Goal: Task Accomplishment & Management: Use online tool/utility

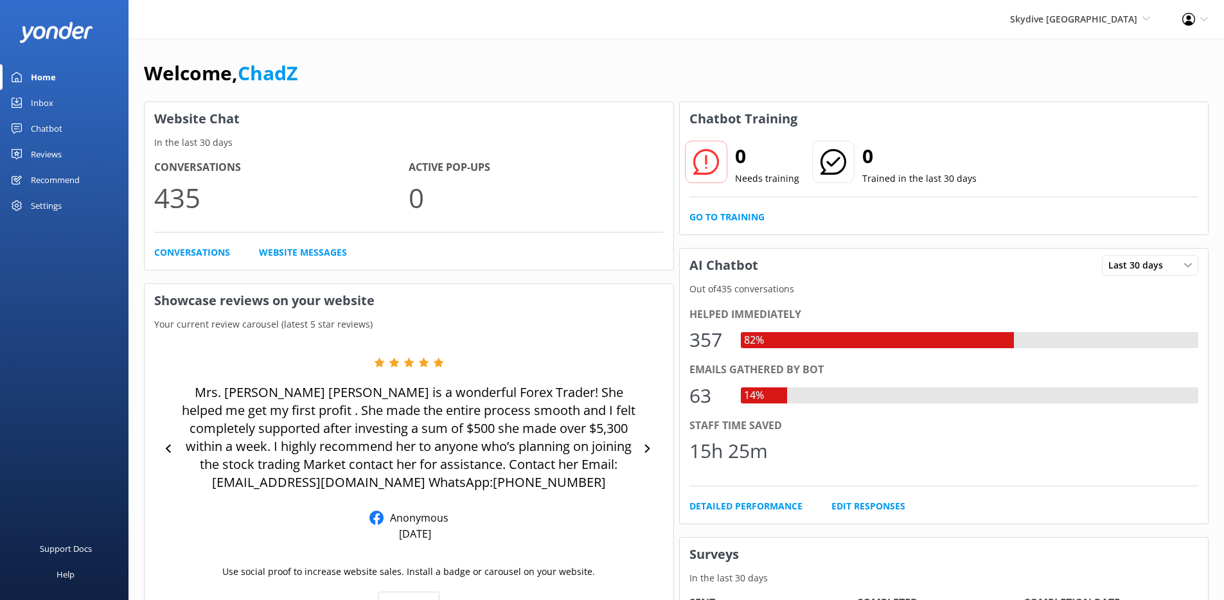
click at [44, 125] on div "Chatbot" at bounding box center [46, 129] width 31 height 26
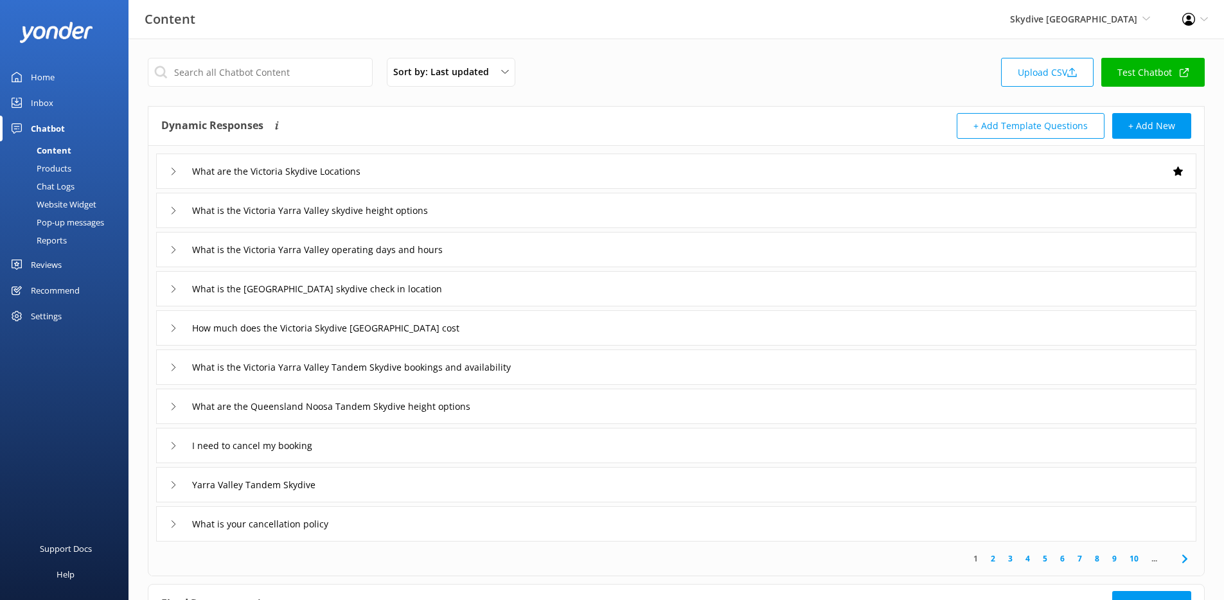
click at [62, 186] on div "Chat Logs" at bounding box center [41, 186] width 67 height 18
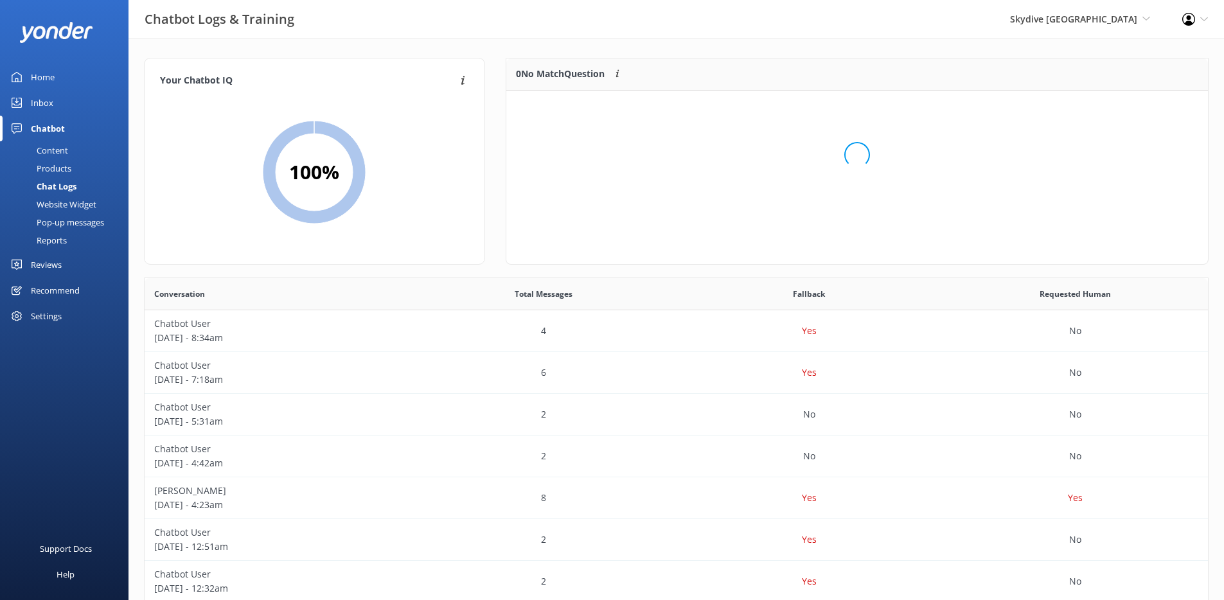
scroll to position [152, 692]
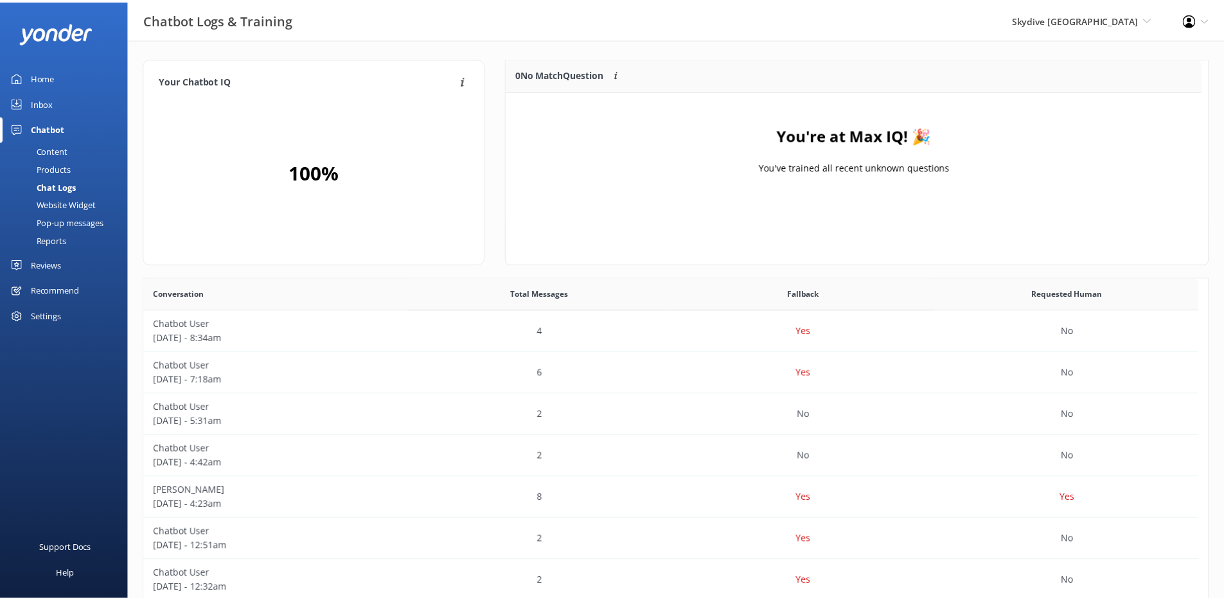
scroll to position [151, 692]
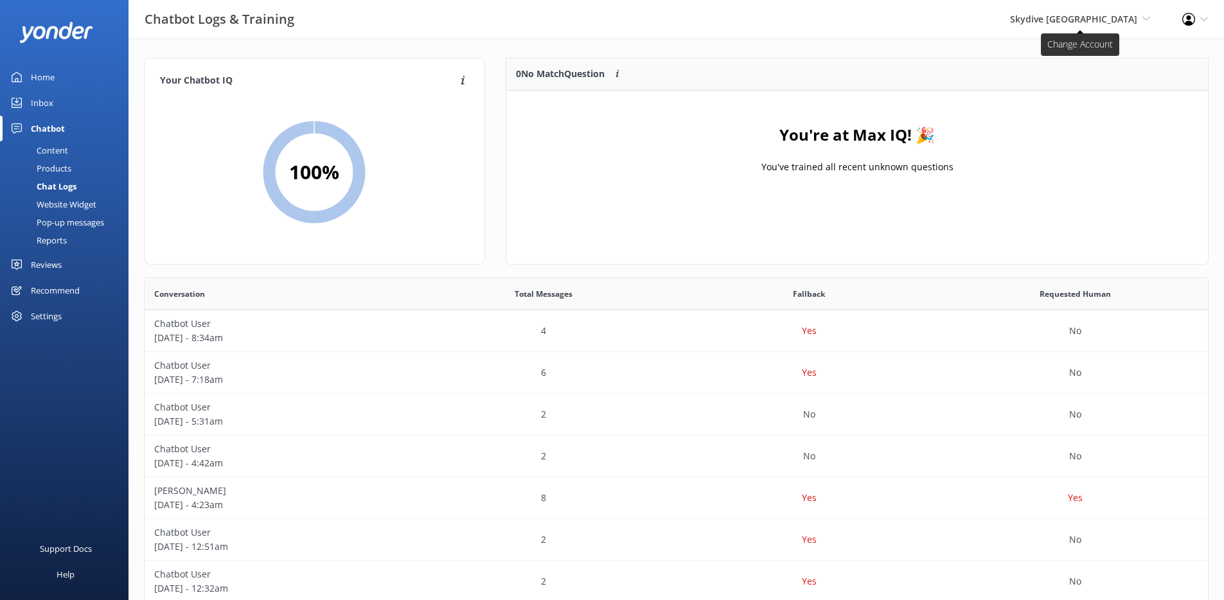
click at [1070, 21] on span "Skydive [GEOGRAPHIC_DATA]" at bounding box center [1073, 19] width 127 height 12
click at [1062, 55] on link "[PERSON_NAME]" at bounding box center [1102, 55] width 128 height 31
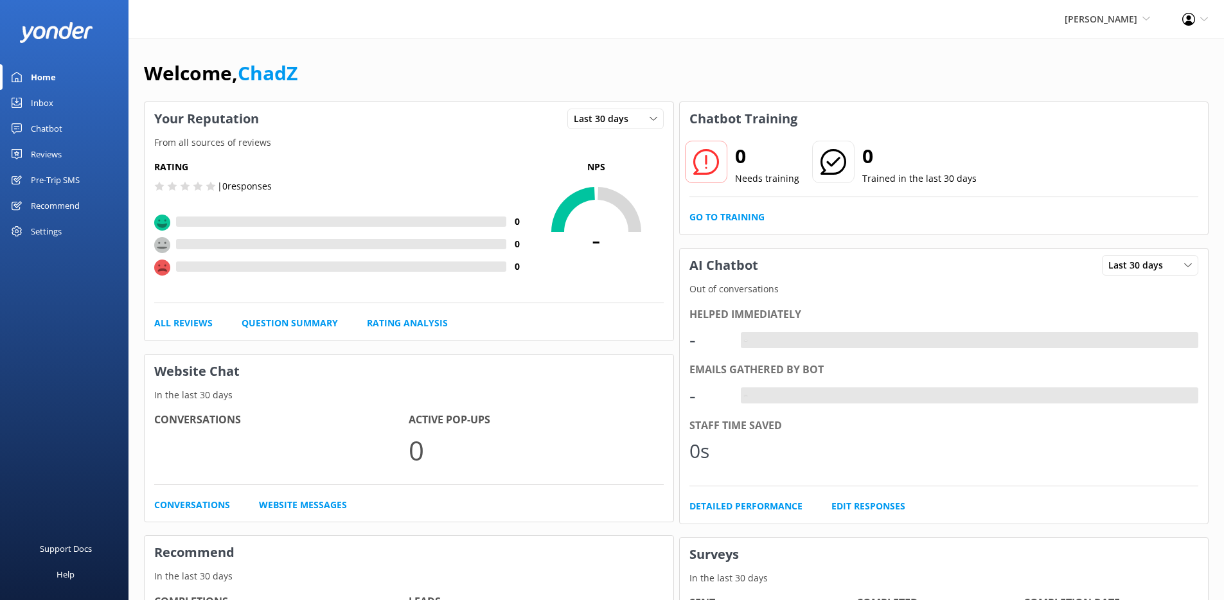
click at [62, 130] on link "Chatbot" at bounding box center [64, 129] width 128 height 26
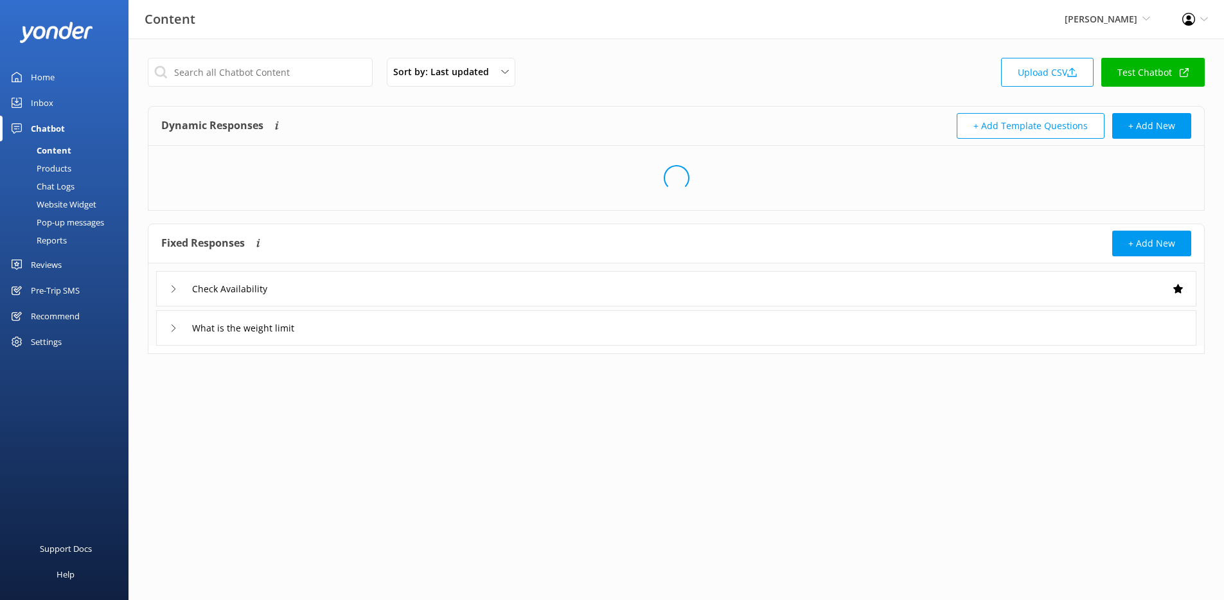
click at [55, 186] on div "Chat Logs" at bounding box center [41, 186] width 67 height 18
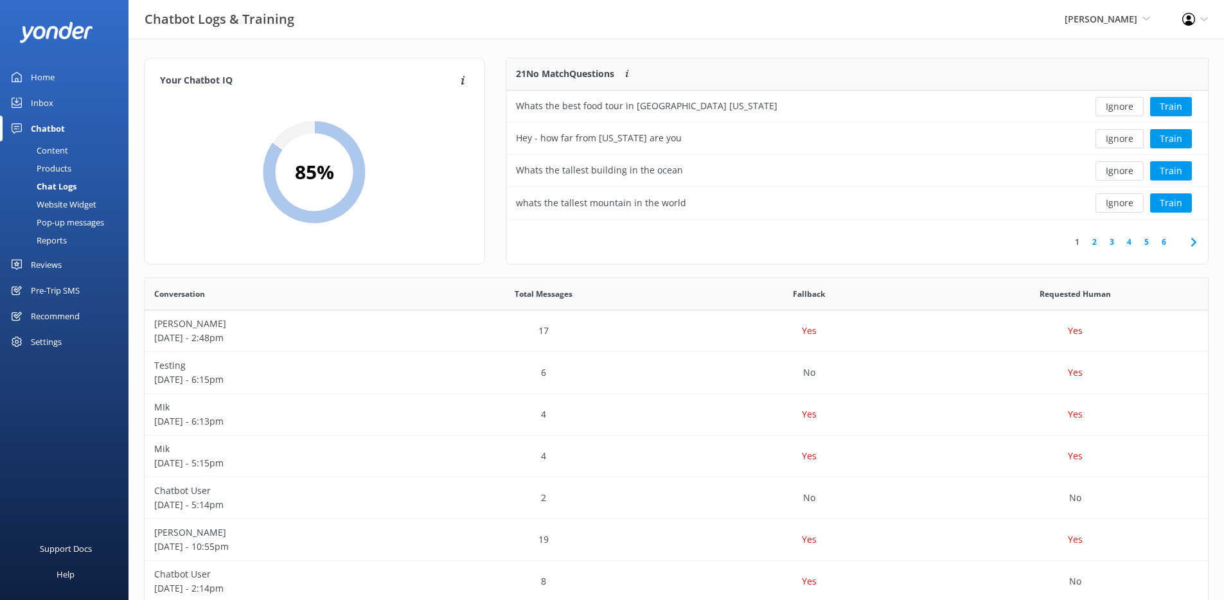
scroll to position [152, 692]
click at [1136, 13] on span "[PERSON_NAME]" at bounding box center [1100, 19] width 73 height 12
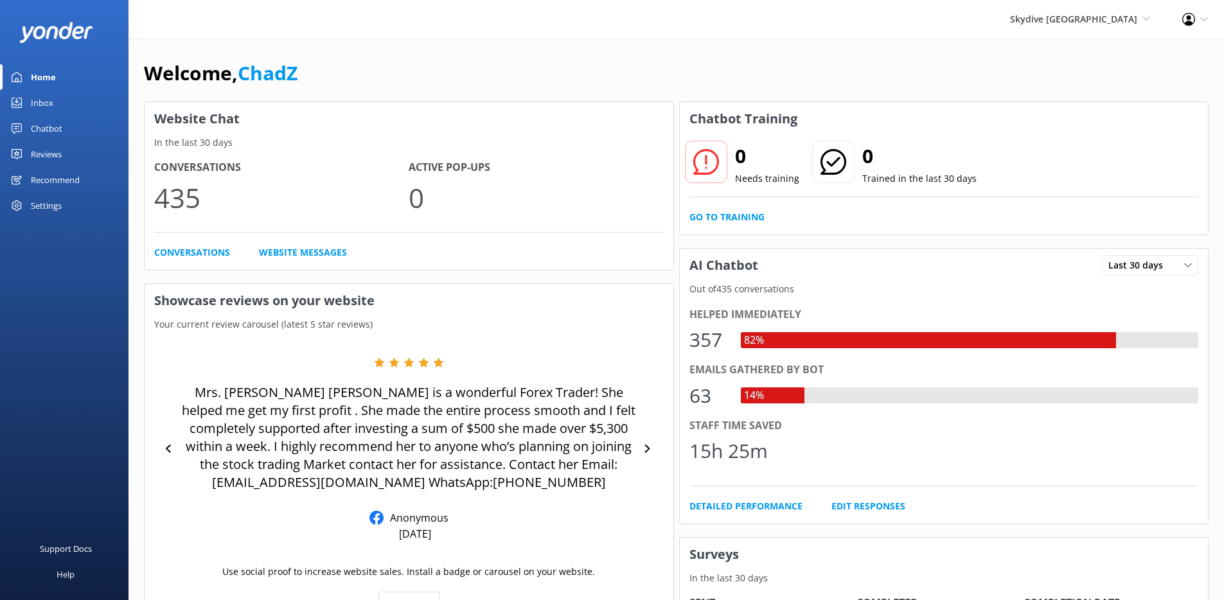
click at [66, 125] on link "Chatbot" at bounding box center [64, 129] width 128 height 26
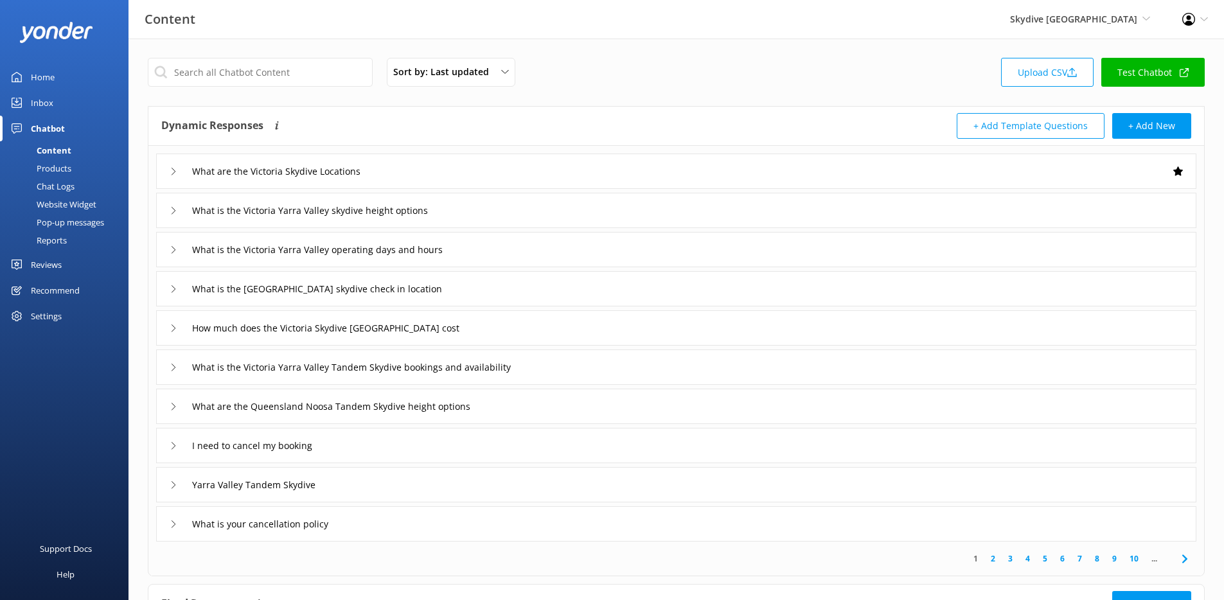
click at [61, 186] on div "Chat Logs" at bounding box center [41, 186] width 67 height 18
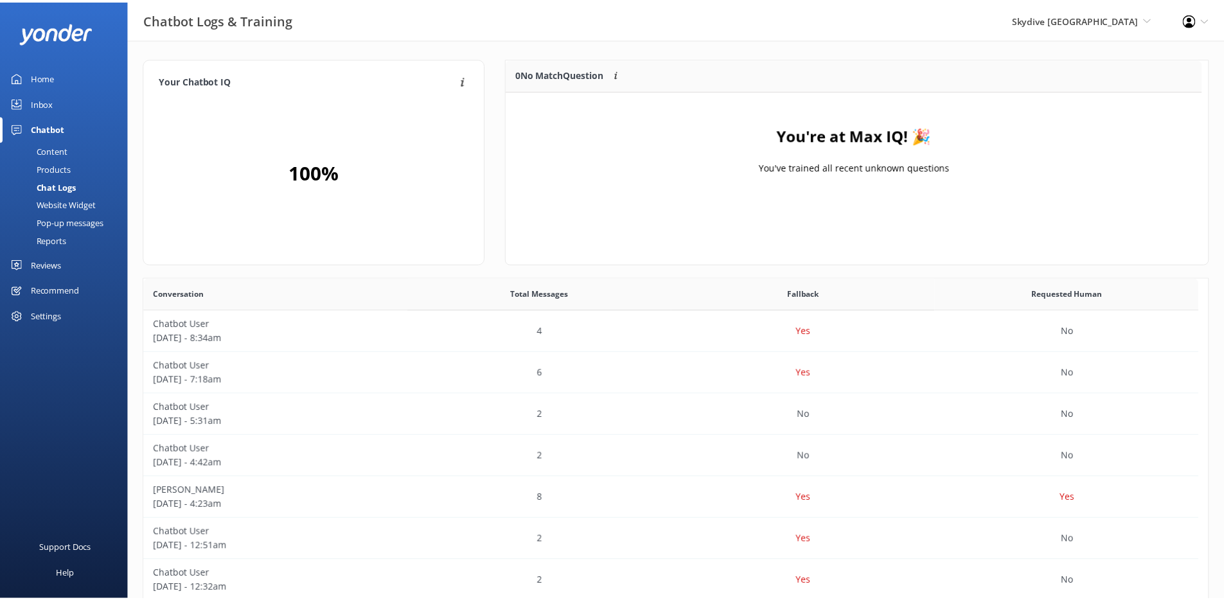
scroll to position [151, 692]
